Goal: Navigation & Orientation: Go to known website

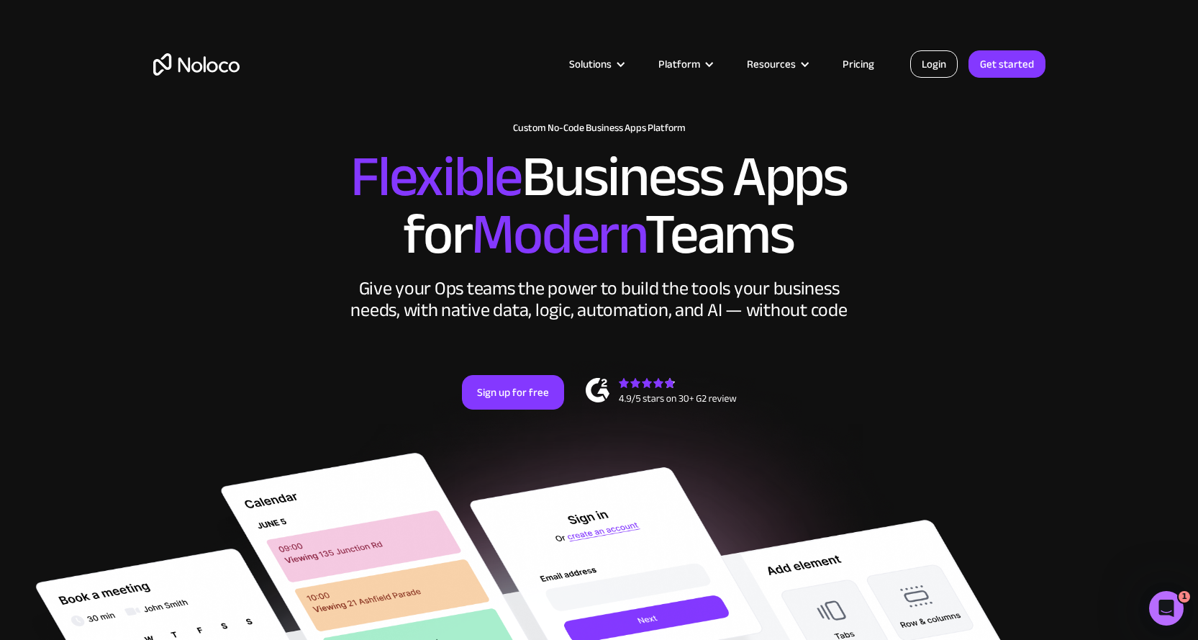
click at [938, 65] on link "Login" at bounding box center [934, 63] width 48 height 27
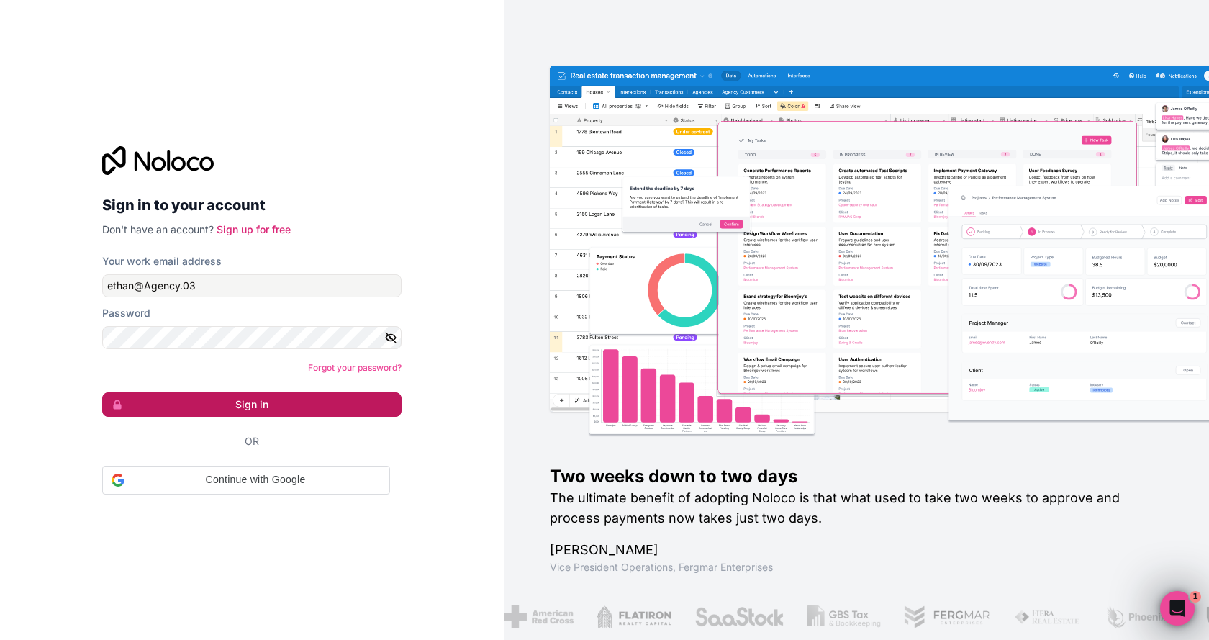
click at [248, 405] on button "Sign in" at bounding box center [251, 404] width 299 height 24
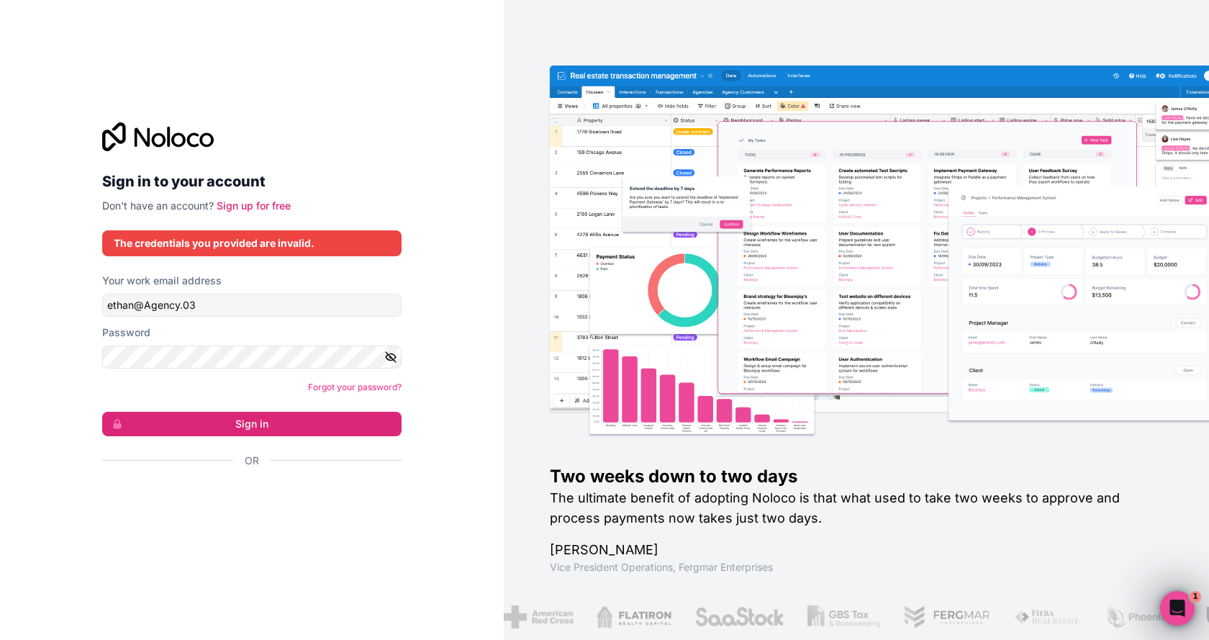
click at [392, 358] on icon "button" at bounding box center [390, 356] width 13 height 13
drag, startPoint x: 232, startPoint y: 307, endPoint x: 48, endPoint y: 308, distance: 184.3
click at [48, 308] on div "Sign in to your account Don't have an account? Sign up for free The credentials…" at bounding box center [252, 320] width 504 height 640
type input "ethan@finvestagency.com"
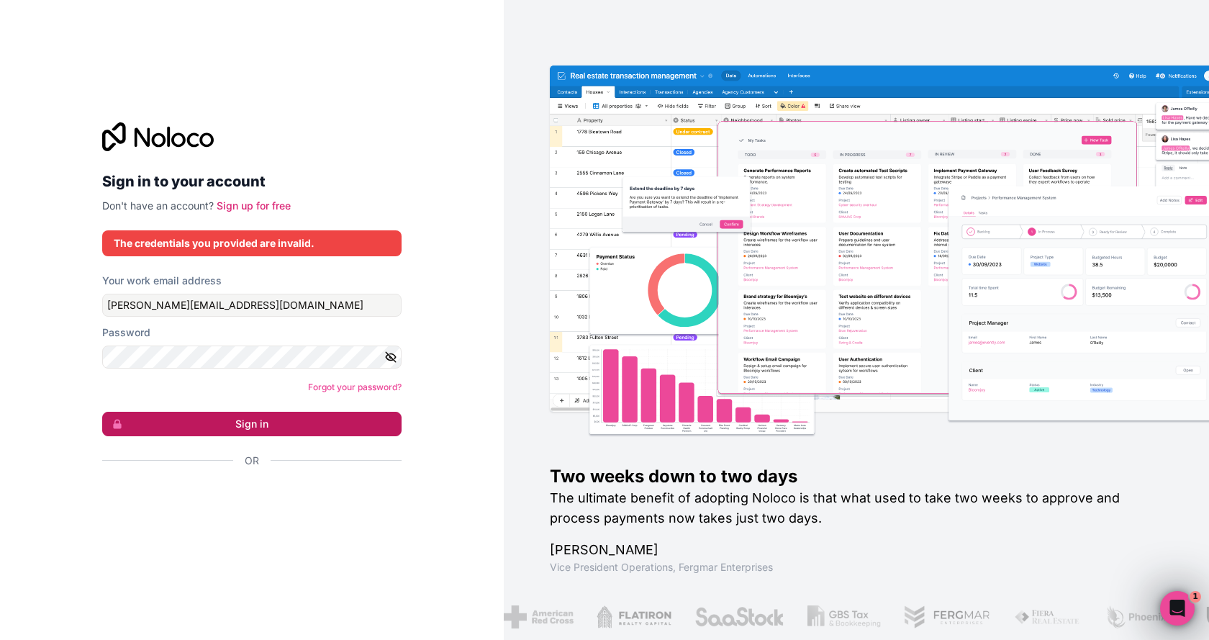
click at [293, 421] on button "Sign in" at bounding box center [251, 424] width 299 height 24
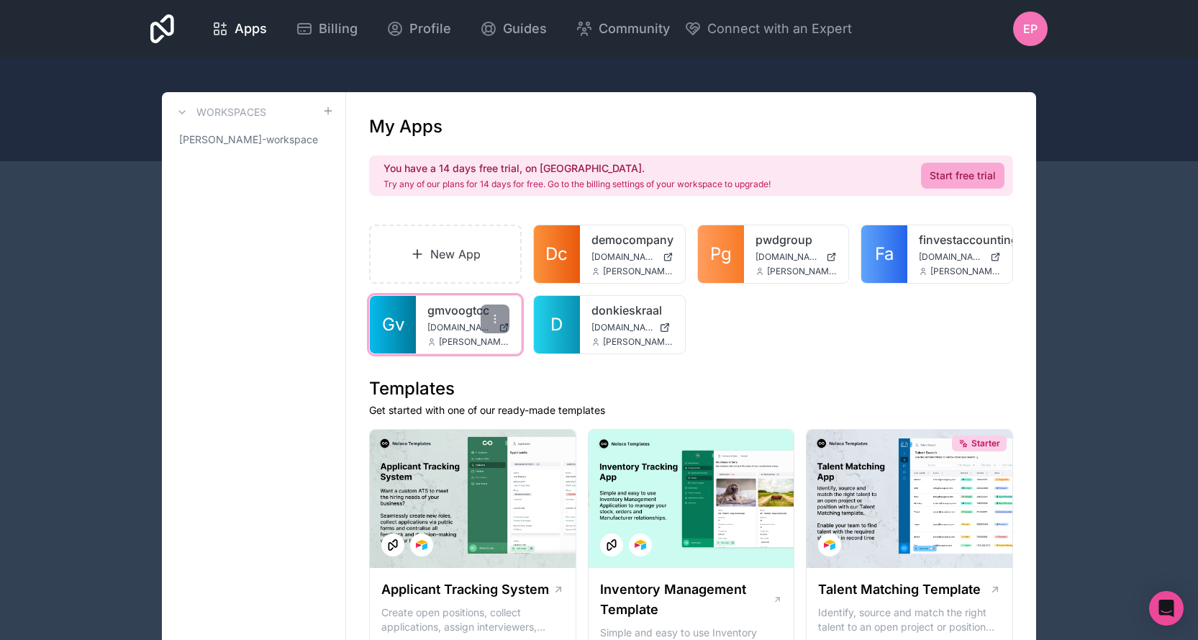
click at [443, 318] on link "gmvoogtcc" at bounding box center [469, 310] width 82 height 17
